Goal: Task Accomplishment & Management: Complete application form

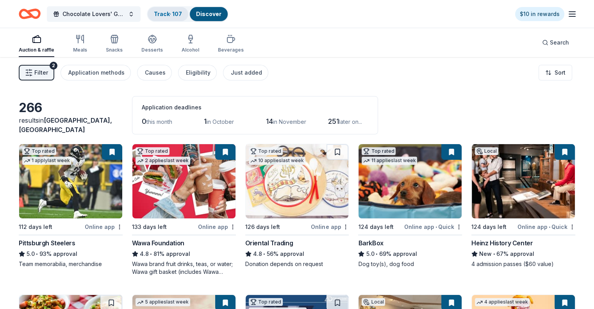
click at [167, 16] on link "Track · 107" at bounding box center [168, 14] width 28 height 7
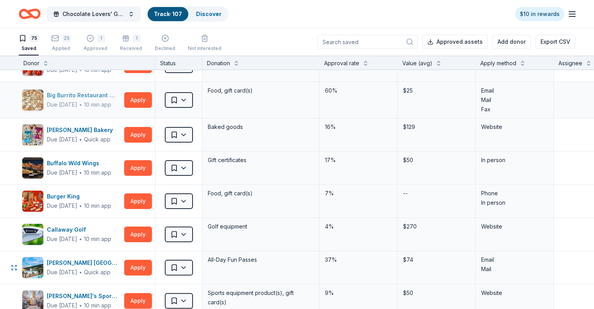
scroll to position [156, 0]
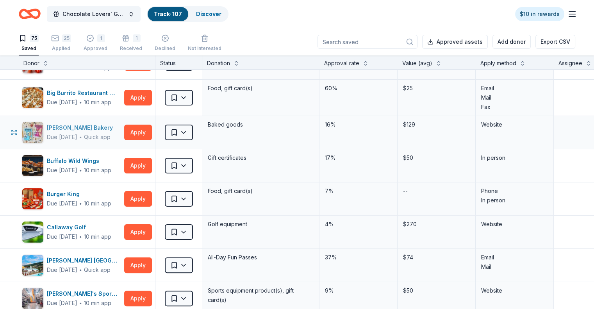
click at [116, 128] on div "[PERSON_NAME] Bakery" at bounding box center [81, 127] width 69 height 9
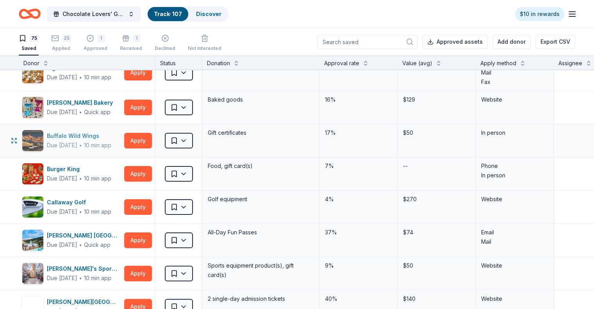
scroll to position [195, 0]
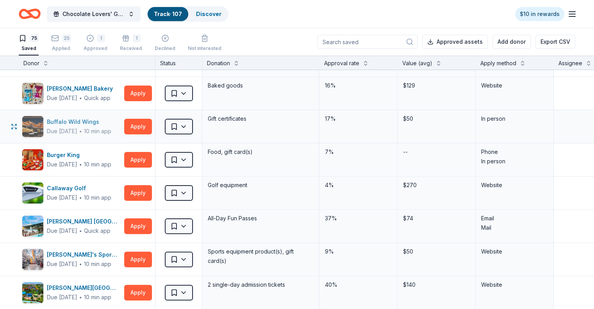
click at [111, 134] on div "Due in 124 days ∙ 10 min app" at bounding box center [79, 131] width 64 height 9
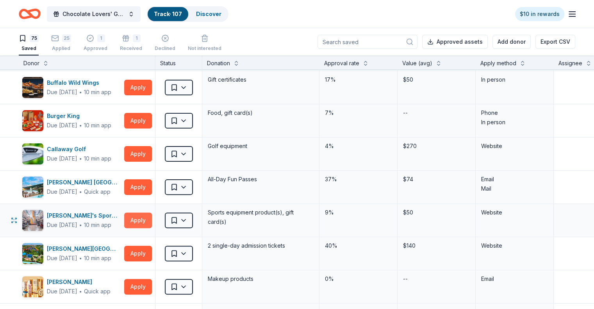
click at [143, 215] on button "Apply" at bounding box center [138, 220] width 28 height 16
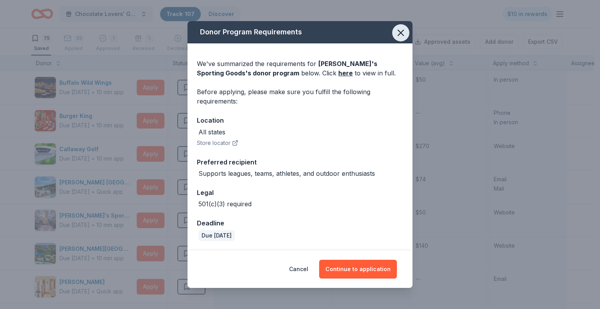
click at [399, 34] on icon "button" at bounding box center [400, 32] width 5 height 5
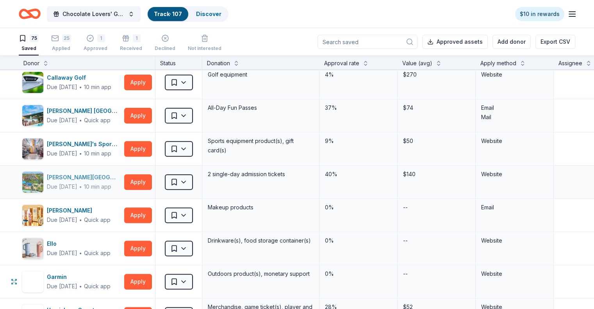
scroll to position [351, 0]
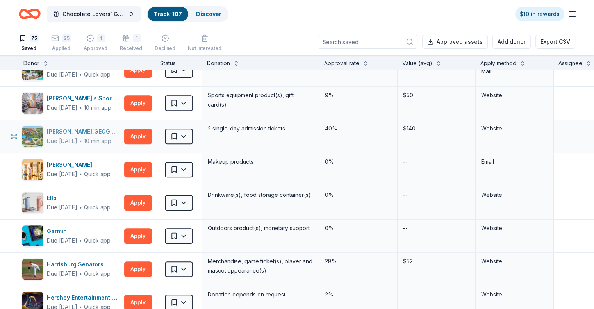
click at [103, 137] on div "Due in 124 days ∙ 10 min app" at bounding box center [84, 140] width 74 height 9
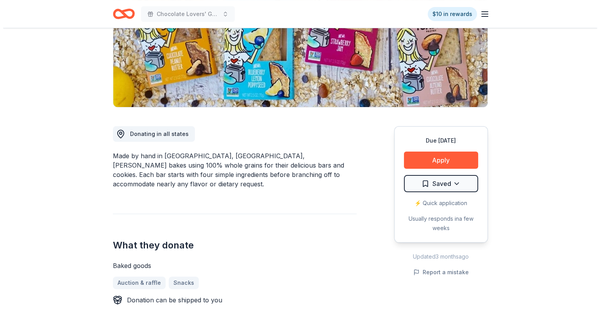
scroll to position [156, 0]
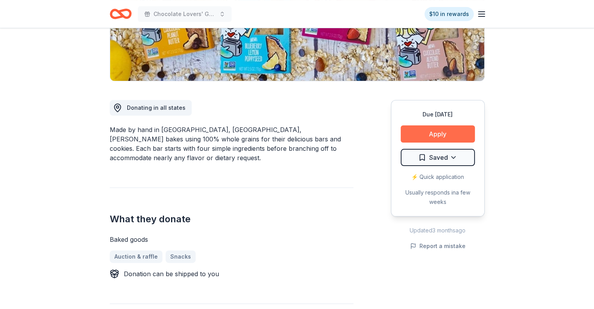
click at [450, 136] on button "Apply" at bounding box center [438, 133] width 74 height 17
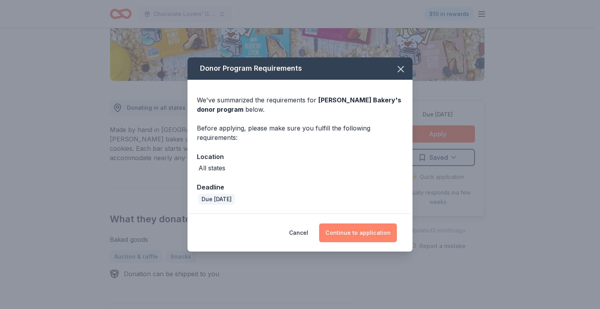
click at [355, 232] on button "Continue to application" at bounding box center [358, 232] width 78 height 19
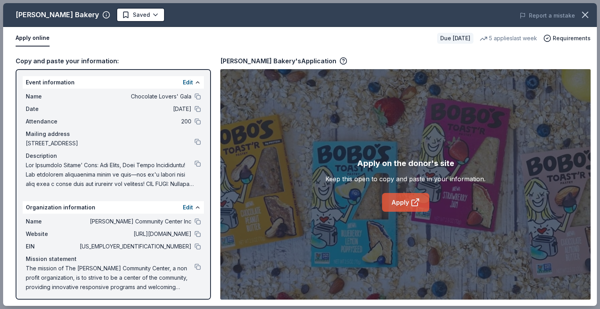
click at [403, 201] on link "Apply" at bounding box center [405, 202] width 47 height 19
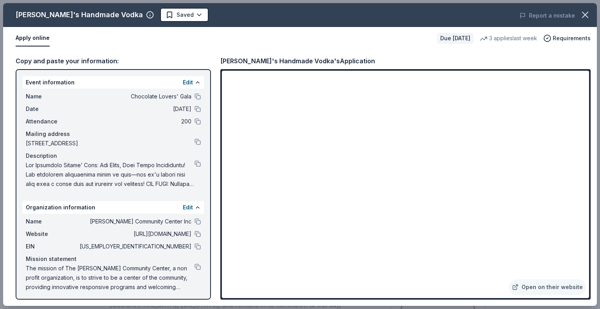
scroll to position [78, 0]
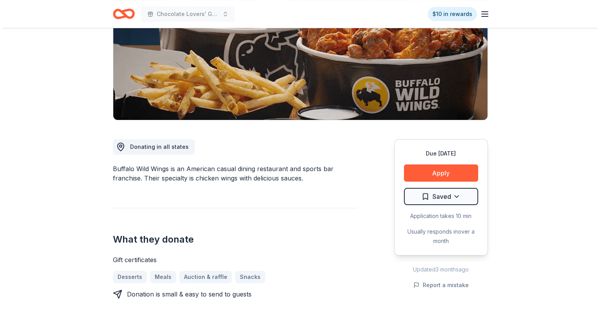
scroll to position [156, 0]
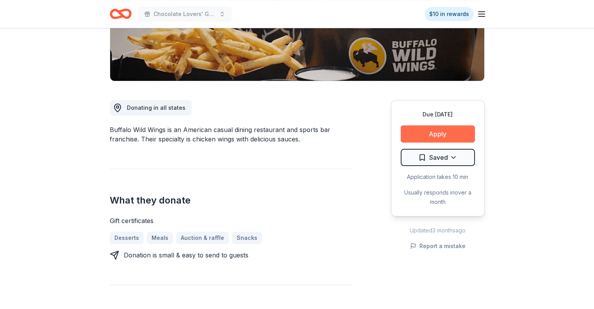
click at [440, 131] on button "Apply" at bounding box center [438, 133] width 74 height 17
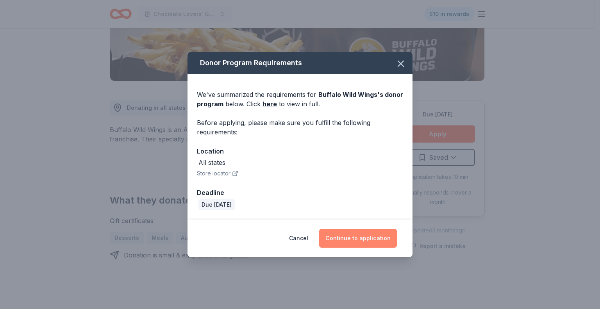
click at [357, 240] on button "Continue to application" at bounding box center [358, 238] width 78 height 19
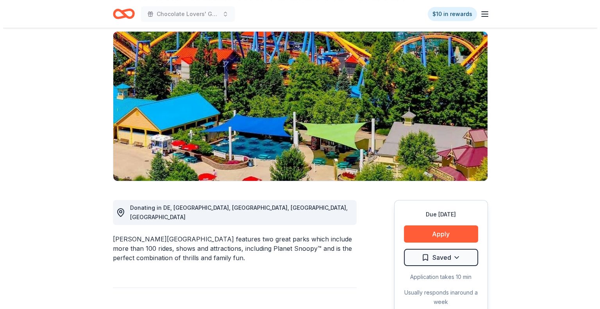
scroll to position [156, 0]
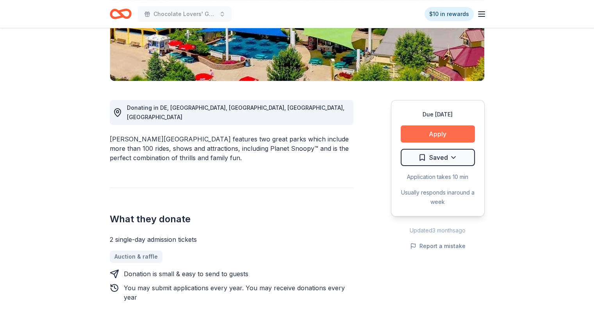
click at [439, 134] on button "Apply" at bounding box center [438, 133] width 74 height 17
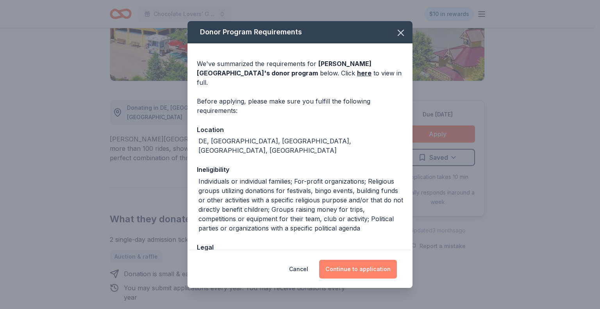
click at [346, 270] on button "Continue to application" at bounding box center [358, 269] width 78 height 19
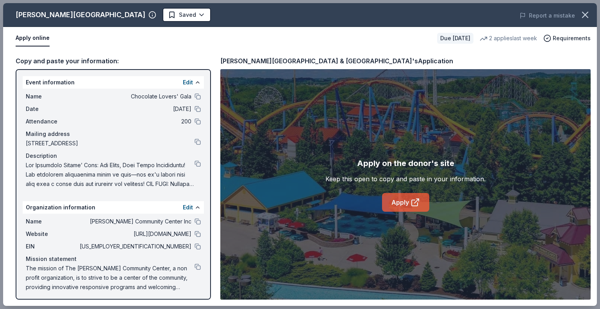
click at [405, 202] on link "Apply" at bounding box center [405, 202] width 47 height 19
